Goal: Information Seeking & Learning: Learn about a topic

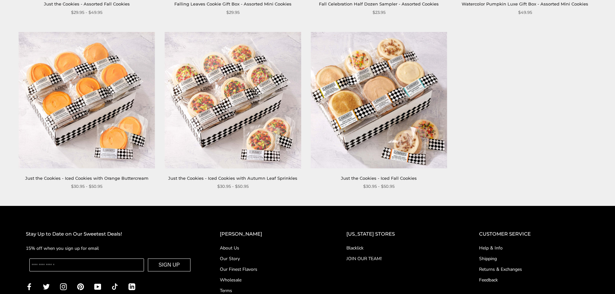
scroll to position [1056, 0]
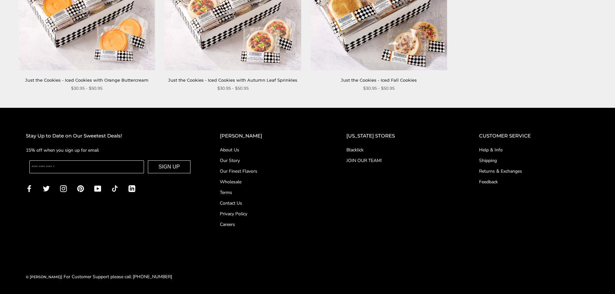
click at [246, 225] on link "Careers" at bounding box center [270, 224] width 101 height 7
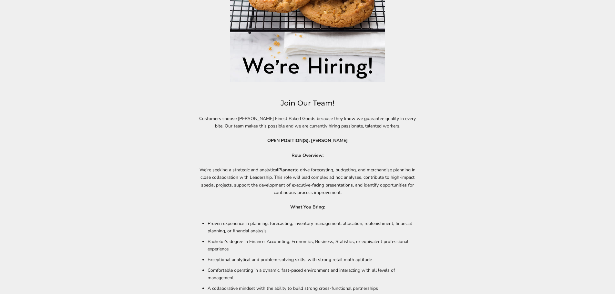
scroll to position [226, 0]
drag, startPoint x: 278, startPoint y: 140, endPoint x: 349, endPoint y: 142, distance: 70.7
click at [349, 142] on p "OPEN POSITION(S): PLANNER" at bounding box center [307, 139] width 219 height 7
click at [353, 149] on div "Join Our Team! Customers choose C.Krueger's Finest Baked Goods because they kno…" at bounding box center [307, 167] width 219 height 525
drag, startPoint x: 200, startPoint y: 167, endPoint x: 377, endPoint y: 196, distance: 179.0
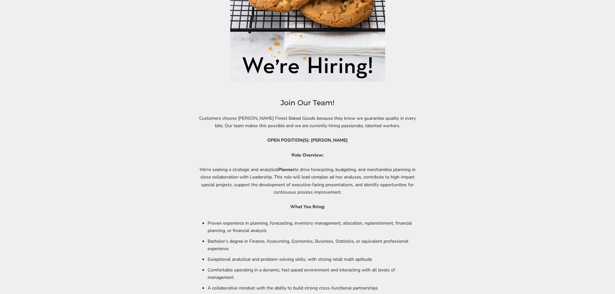
click at [377, 196] on p "We're seeking a strategic and analytical Planner to drive forecasting, budgetin…" at bounding box center [307, 181] width 219 height 30
